Goal: Transaction & Acquisition: Book appointment/travel/reservation

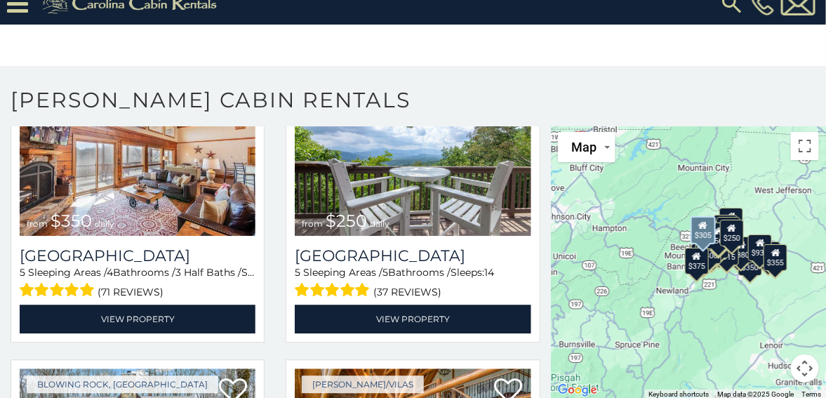
scroll to position [2666, 0]
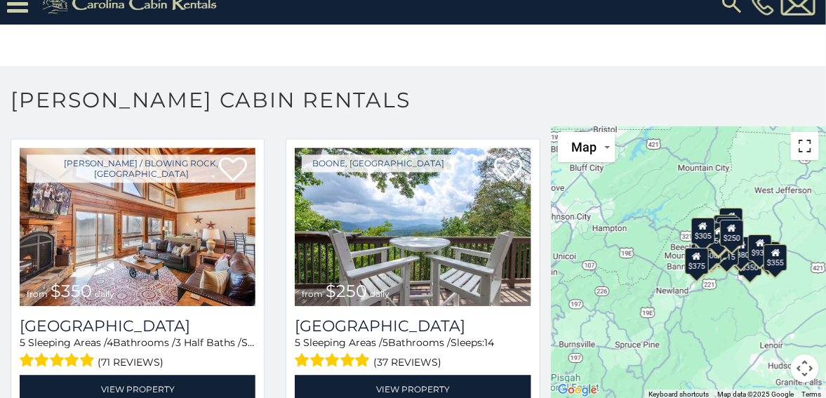
click at [796, 145] on button "Toggle fullscreen view" at bounding box center [805, 146] width 28 height 28
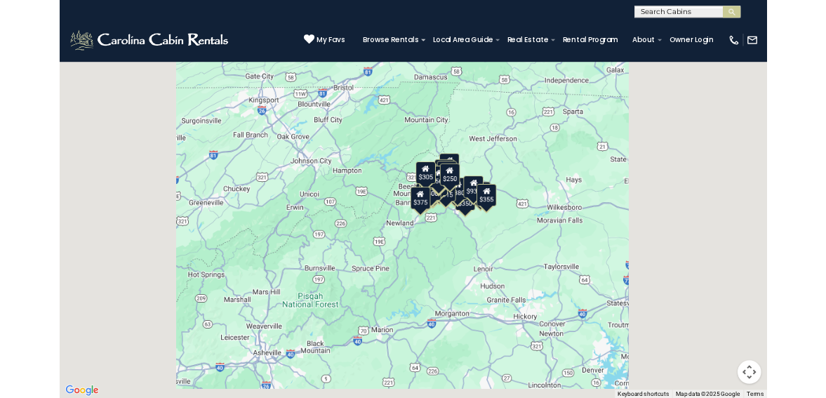
scroll to position [2681, 0]
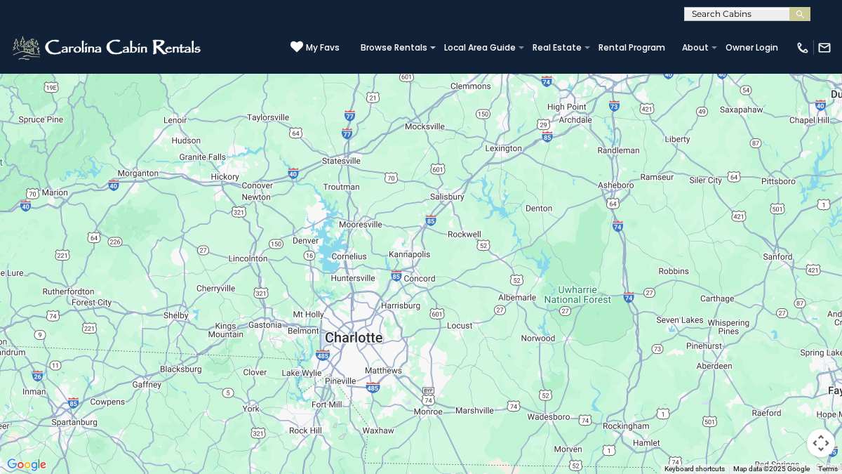
drag, startPoint x: 820, startPoint y: 268, endPoint x: 486, endPoint y: 70, distance: 387.6
click at [487, 70] on div "$349 $480 $525 $315 $355 $635 $675 $930 $400 $451 $330 $400 $485 $460 $395 $255…" at bounding box center [421, 237] width 842 height 474
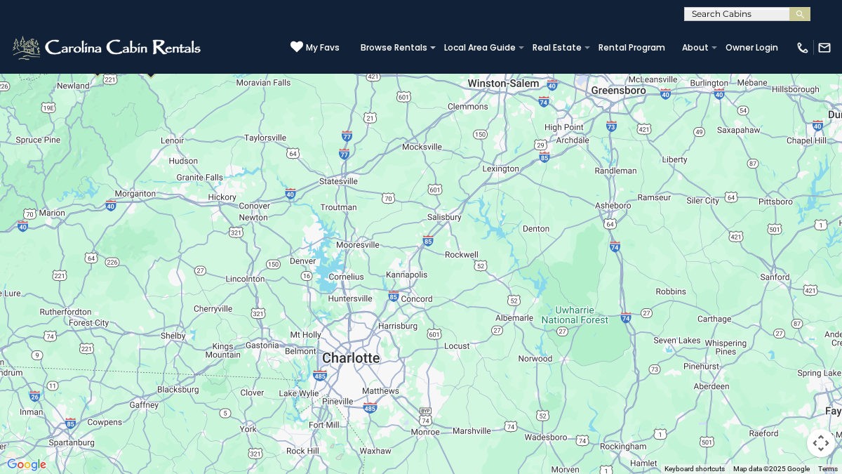
drag, startPoint x: 648, startPoint y: 215, endPoint x: 648, endPoint y: 232, distance: 16.8
click at [648, 232] on div "$349 $480 $525 $315 $355 $635 $675 $930 $400 $451 $330 $400 $485 $460 $395 $255…" at bounding box center [421, 237] width 842 height 474
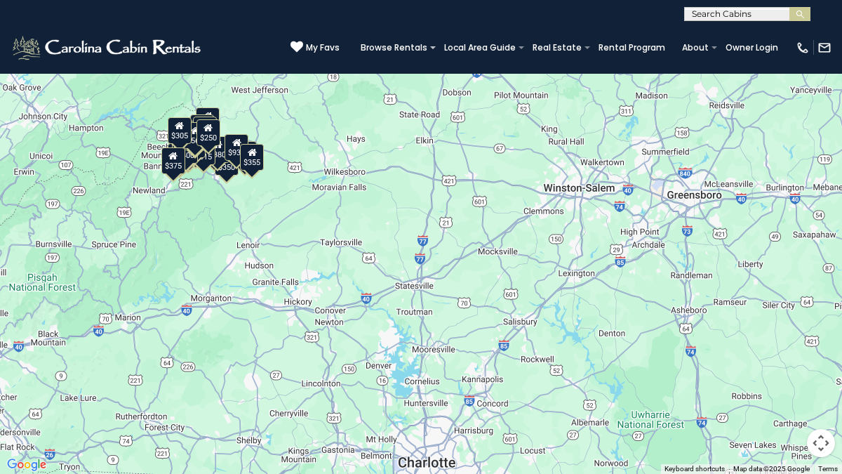
drag, startPoint x: 648, startPoint y: 232, endPoint x: 723, endPoint y: 338, distance: 130.8
click at [723, 338] on div "$349 $480 $525 $315 $355 $635 $675 $930 $400 $451 $330 $400 $485 $460 $395 $255…" at bounding box center [421, 237] width 842 height 474
click at [660, 359] on div "$349 $480 $525 $315 $355 $635 $675 $930 $400 $451 $330 $400 $485 $460 $395 $255…" at bounding box center [421, 237] width 842 height 474
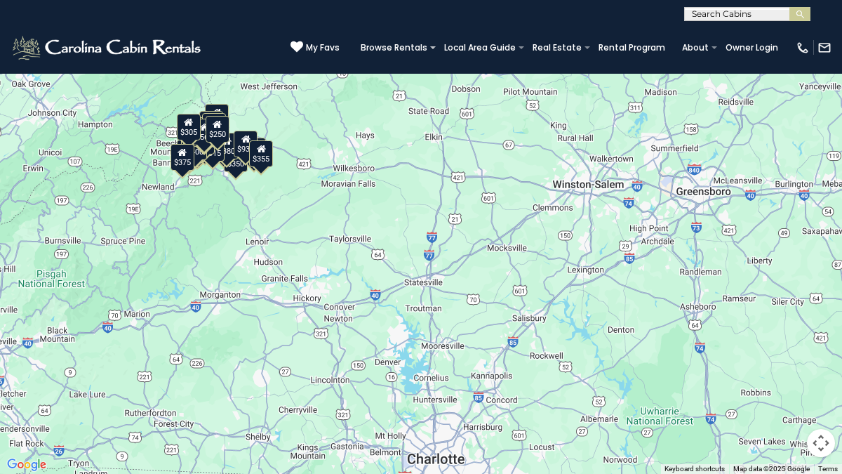
drag, startPoint x: 227, startPoint y: 172, endPoint x: 236, endPoint y: 171, distance: 9.1
click at [236, 171] on div "$349 $480 $525 $315 $355 $635 $675 $930 $400 $451 $330 $400 $485 $460 $395 $255…" at bounding box center [421, 237] width 842 height 474
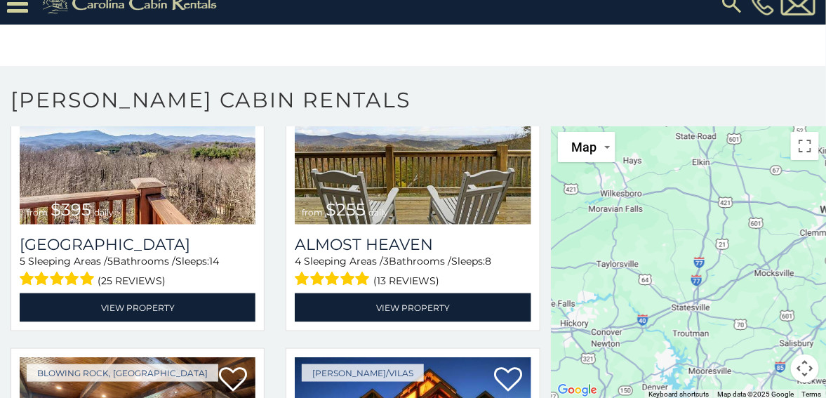
scroll to position [2105, 0]
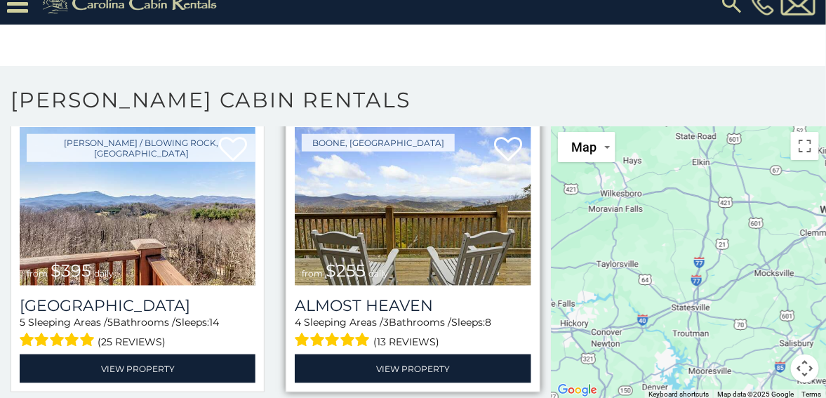
click at [345, 260] on span "$255" at bounding box center [346, 270] width 40 height 20
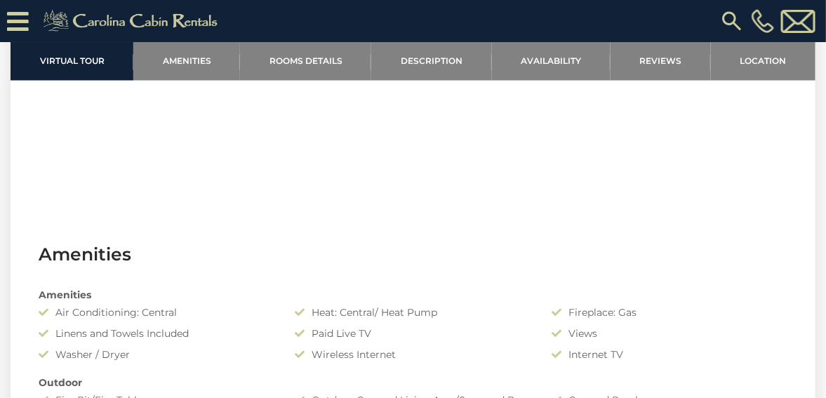
scroll to position [842, 0]
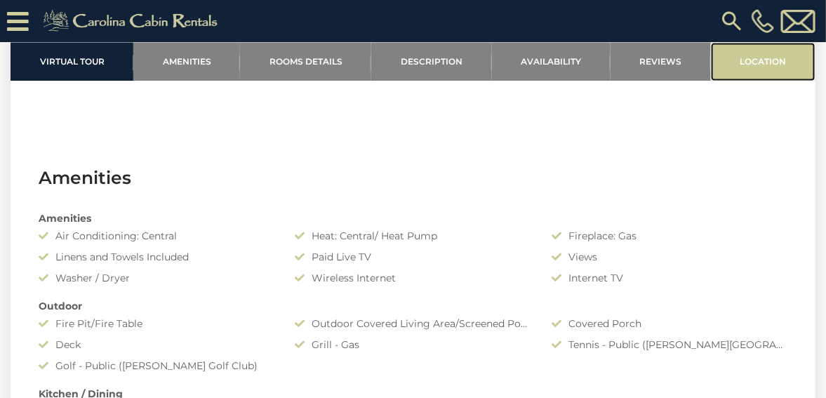
click at [761, 59] on link "Location" at bounding box center [763, 61] width 105 height 39
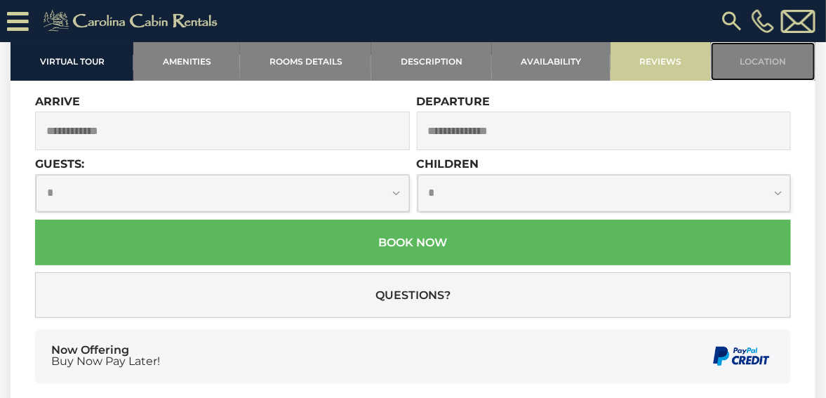
scroll to position [3287, 0]
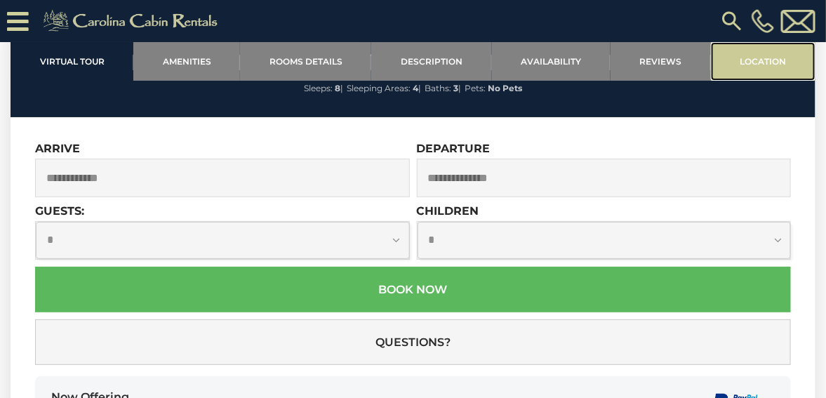
click at [759, 55] on link "Location" at bounding box center [763, 61] width 105 height 39
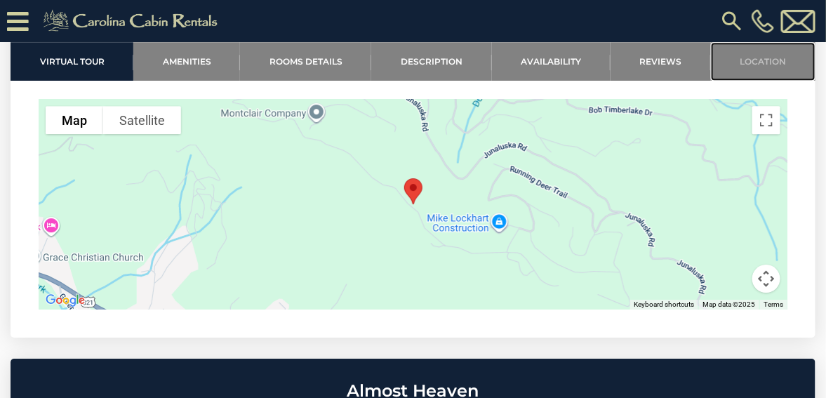
scroll to position [3007, 0]
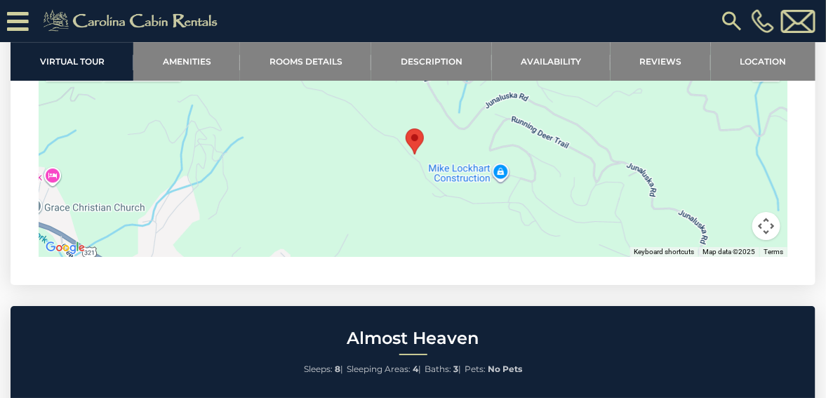
click at [438, 180] on div at bounding box center [413, 151] width 749 height 211
click at [438, 175] on div at bounding box center [413, 151] width 749 height 211
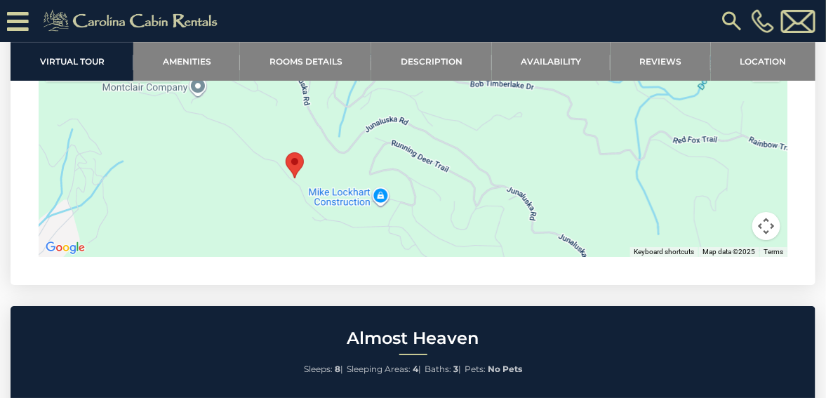
drag, startPoint x: 438, startPoint y: 173, endPoint x: 317, endPoint y: 198, distance: 123.2
click at [317, 198] on div at bounding box center [413, 151] width 749 height 211
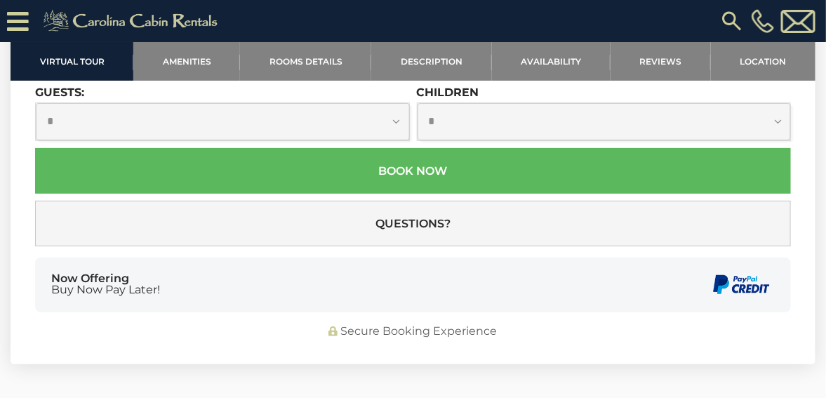
scroll to position [3357, 0]
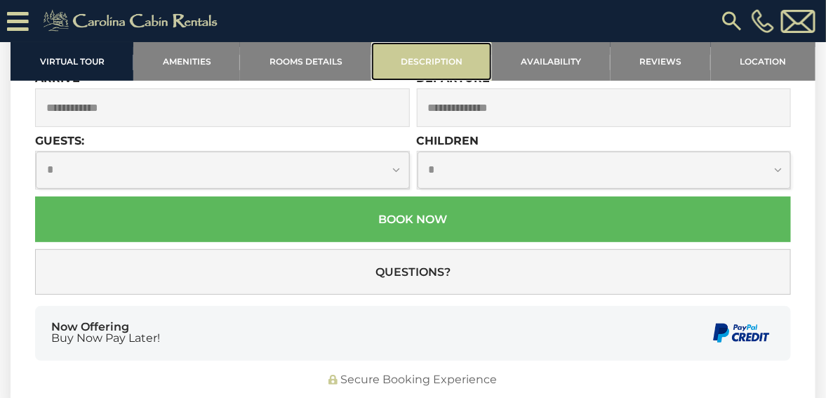
click at [431, 59] on link "Description" at bounding box center [431, 61] width 120 height 39
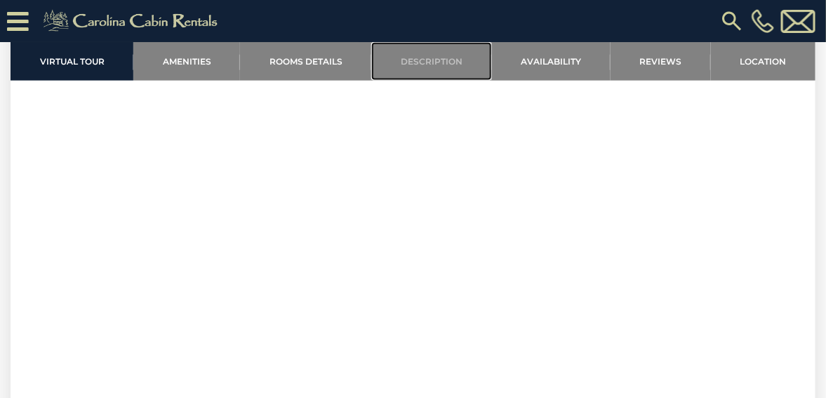
scroll to position [558, 0]
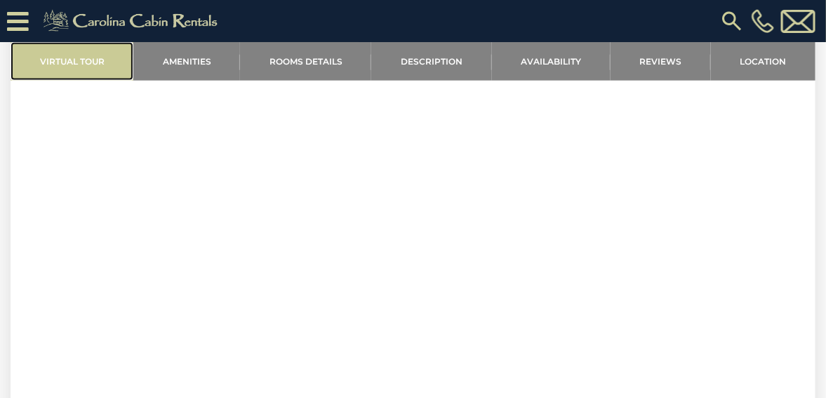
click at [62, 58] on link "Virtual Tour" at bounding box center [72, 61] width 123 height 39
click at [59, 59] on link "Virtual Tour" at bounding box center [72, 61] width 123 height 39
click at [86, 59] on link "Virtual Tour" at bounding box center [72, 61] width 123 height 39
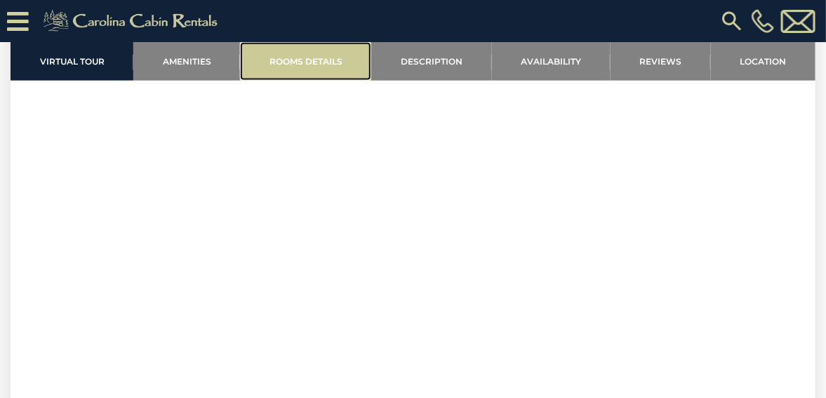
click at [311, 61] on link "Rooms Details" at bounding box center [305, 61] width 131 height 39
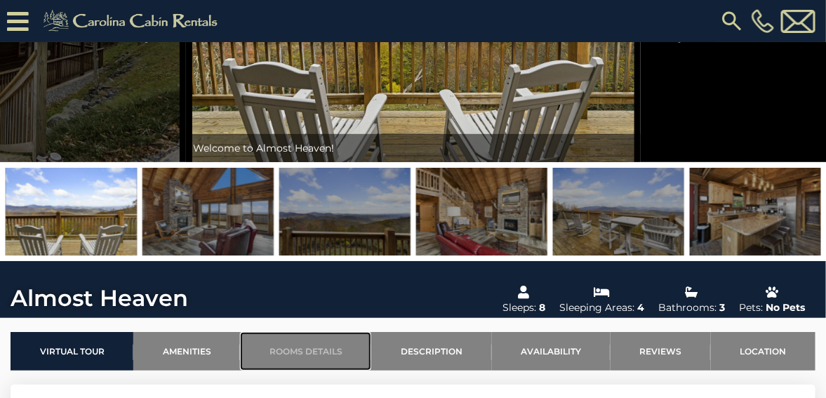
scroll to position [152, 0]
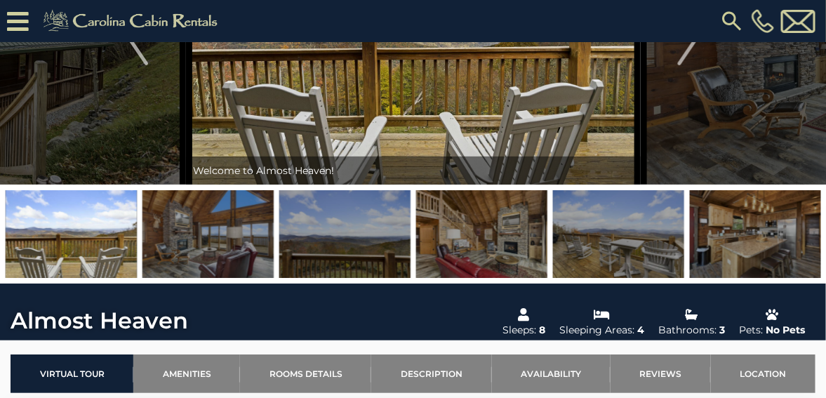
click at [71, 250] on img at bounding box center [71, 234] width 131 height 88
click at [191, 252] on img at bounding box center [207, 234] width 131 height 88
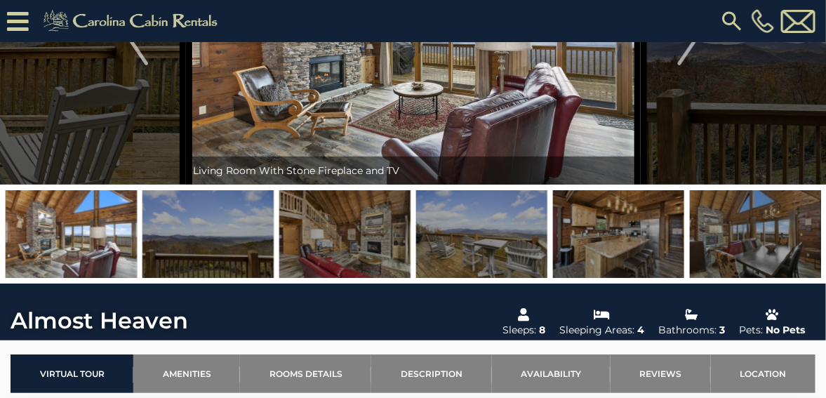
click at [482, 245] on img at bounding box center [481, 234] width 131 height 88
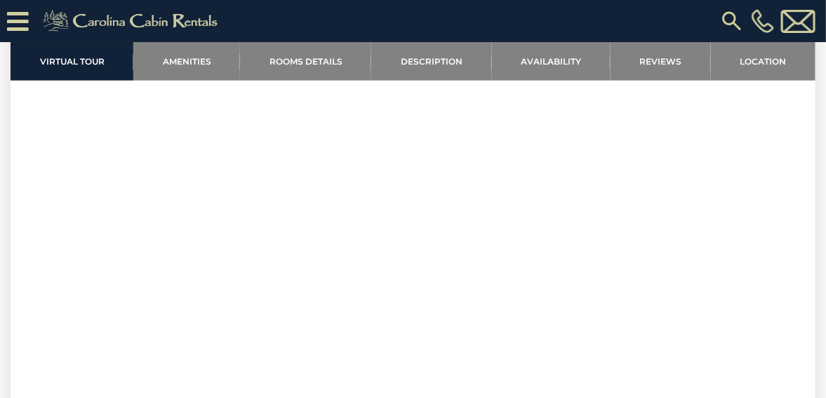
scroll to position [573, 0]
